Goal: Information Seeking & Learning: Learn about a topic

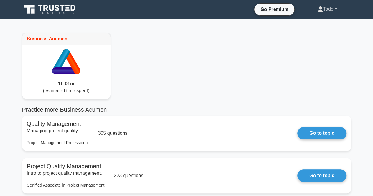
click at [323, 10] on link "Tado" at bounding box center [327, 9] width 48 height 12
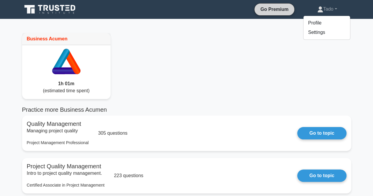
click at [272, 13] on link "Go Premium" at bounding box center [274, 9] width 35 height 7
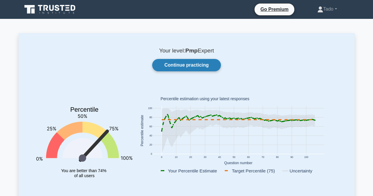
click at [186, 69] on link "Continue practicing" at bounding box center [186, 65] width 68 height 12
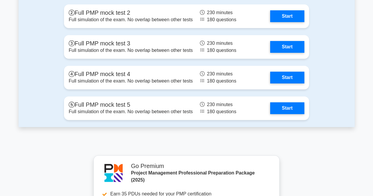
scroll to position [2352, 0]
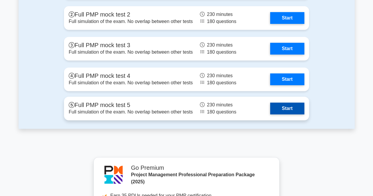
click at [282, 107] on link "Start" at bounding box center [287, 109] width 34 height 12
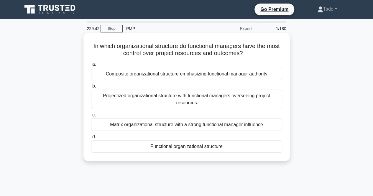
click at [236, 145] on div "Functional organizational structure" at bounding box center [186, 147] width 191 height 12
click at [91, 139] on input "d. Functional organizational structure" at bounding box center [91, 137] width 0 height 4
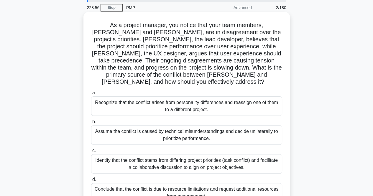
scroll to position [30, 0]
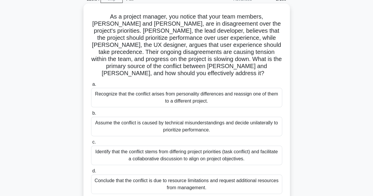
click at [154, 148] on div "Identify that the conflict stems from differing project priorities (task confli…" at bounding box center [186, 155] width 191 height 19
click at [91, 144] on input "c. Identify that the conflict stems from differing project priorities (task con…" at bounding box center [91, 143] width 0 height 4
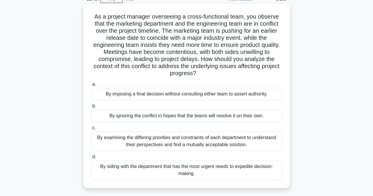
click at [116, 140] on div "By examining the differing priorities and constraints of each department to und…" at bounding box center [186, 141] width 191 height 19
click at [91, 130] on input "c. By examining the differing priorities and constraints of each department to …" at bounding box center [91, 128] width 0 height 4
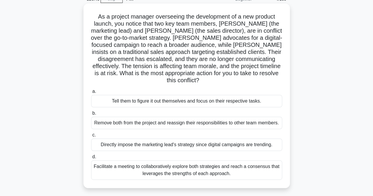
click at [124, 164] on div "Facilitate a meeting to collaboratively explore both strategies and reach a con…" at bounding box center [186, 170] width 191 height 19
click at [91, 159] on input "d. Facilitate a meeting to collaboratively explore both strategies and reach a …" at bounding box center [91, 157] width 0 height 4
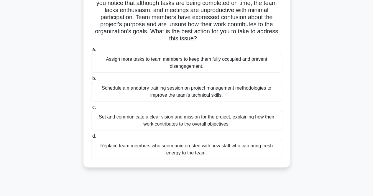
scroll to position [59, 0]
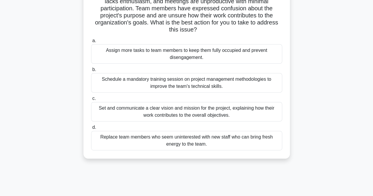
click at [137, 113] on div "Set and communicate a clear vision and mission for the project, explaining how …" at bounding box center [186, 111] width 191 height 19
click at [91, 101] on input "c. Set and communicate a clear vision and mission for the project, explaining h…" at bounding box center [91, 99] width 0 height 4
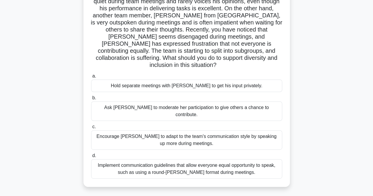
drag, startPoint x: 164, startPoint y: 154, endPoint x: 168, endPoint y: 152, distance: 4.1
click at [166, 159] on div "Implement communication guidelines that allow everyone equal opportunity to spe…" at bounding box center [186, 168] width 191 height 19
click at [99, 159] on div "Implement communication guidelines that allow everyone equal opportunity to spe…" at bounding box center [186, 168] width 191 height 19
click at [91, 156] on input "d. Implement communication guidelines that allow everyone equal opportunity to …" at bounding box center [91, 156] width 0 height 4
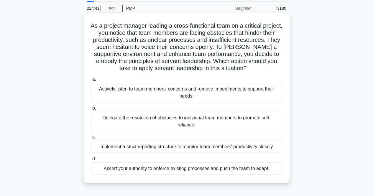
scroll to position [30, 0]
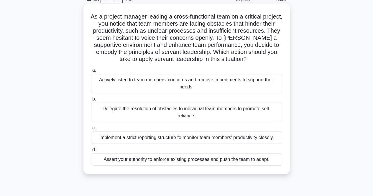
click at [131, 85] on div "Actively listen to team members' concerns and remove impediments to support the…" at bounding box center [186, 83] width 191 height 19
click at [91, 72] on input "a. Actively listen to team members' concerns and remove impediments to support …" at bounding box center [91, 70] width 0 height 4
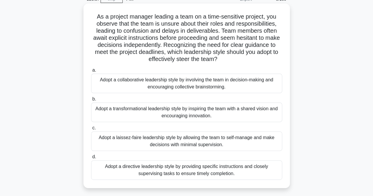
click at [135, 143] on div "Adopt a laissez-faire leadership style by allowing the team to self-manage and …" at bounding box center [186, 141] width 191 height 19
click at [91, 130] on input "c. Adopt a laissez-faire leadership style by allowing the team to self-manage a…" at bounding box center [91, 128] width 0 height 4
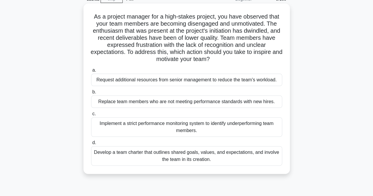
click at [164, 153] on div "Develop a team charter that outlines shared goals, values, and expectations, an…" at bounding box center [186, 155] width 191 height 19
click at [96, 163] on div "Develop a team charter that outlines shared goals, values, and expectations, an…" at bounding box center [186, 155] width 191 height 19
click at [91, 145] on input "d. Develop a team charter that outlines shared goals, values, and expectations,…" at bounding box center [91, 143] width 0 height 4
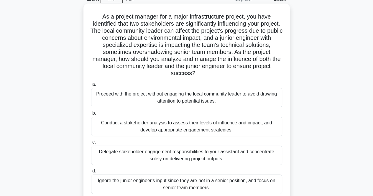
click at [128, 128] on div "Conduct a stakeholder analysis to assess their levels of influence and impact, …" at bounding box center [186, 126] width 191 height 19
click at [91, 115] on input "b. Conduct a stakeholder analysis to assess their levels of influence and impac…" at bounding box center [91, 114] width 0 height 4
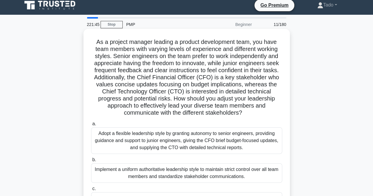
scroll to position [0, 0]
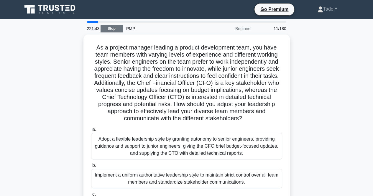
click at [112, 26] on link "Stop" at bounding box center [112, 28] width 22 height 7
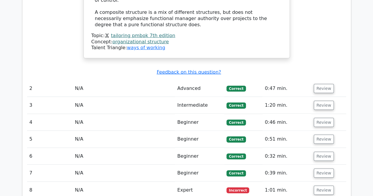
scroll to position [708, 0]
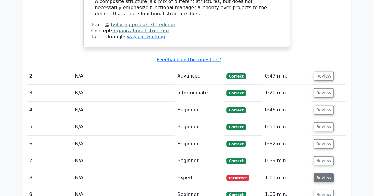
click at [316, 174] on button "Review" at bounding box center [324, 178] width 20 height 9
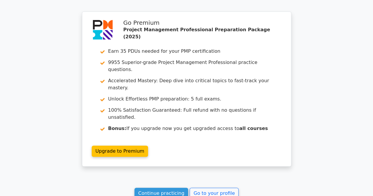
scroll to position [1226, 0]
